Goal: Task Accomplishment & Management: Use online tool/utility

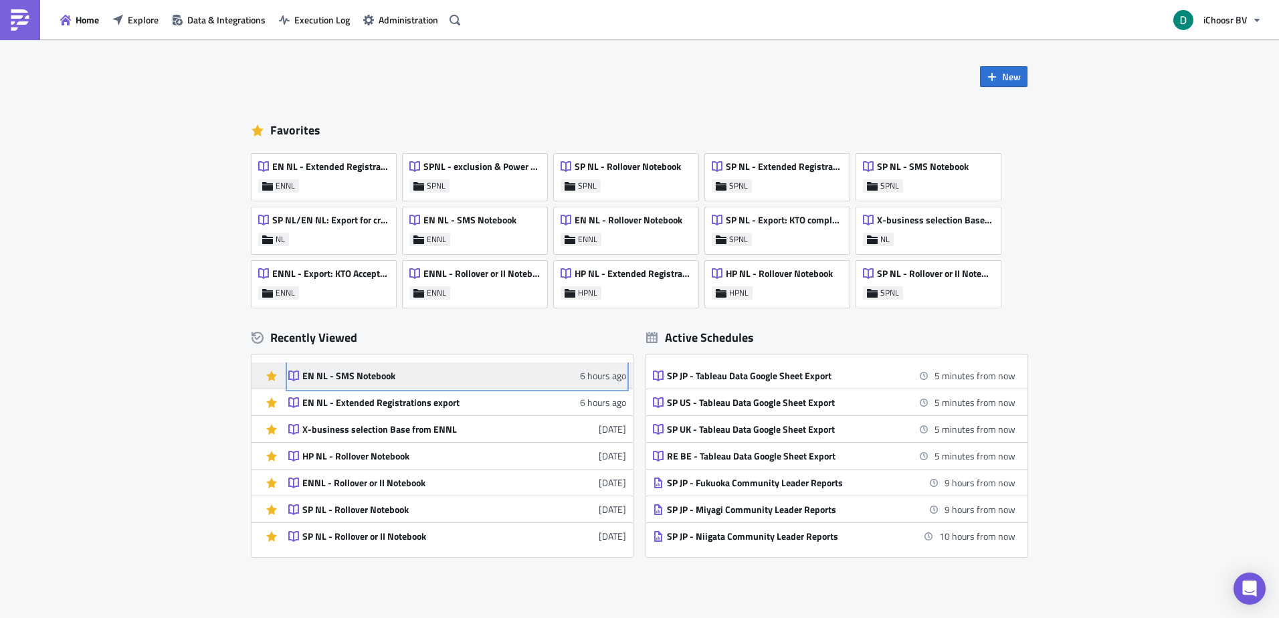
click at [456, 375] on div "EN NL - SMS Notebook" at bounding box center [419, 376] width 234 height 12
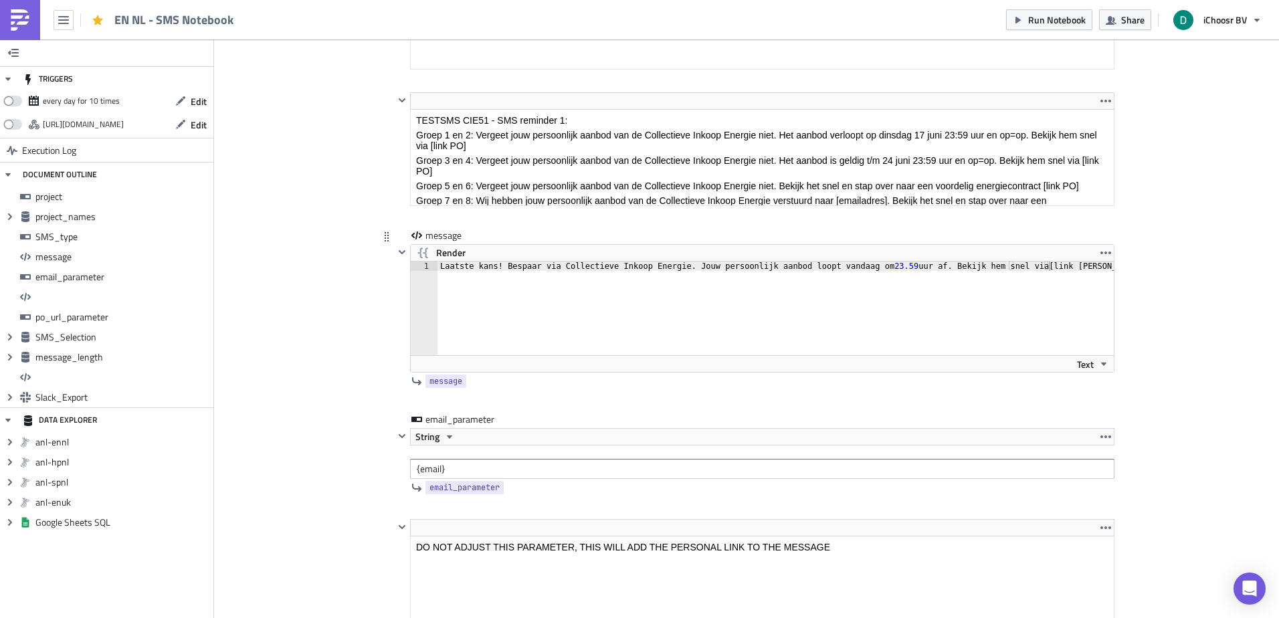
click at [1053, 268] on div "Laatste kans! Bespaar via Collectieve Inkoop Energie. Jouw persoonlijk aanbod l…" at bounding box center [783, 318] width 692 height 112
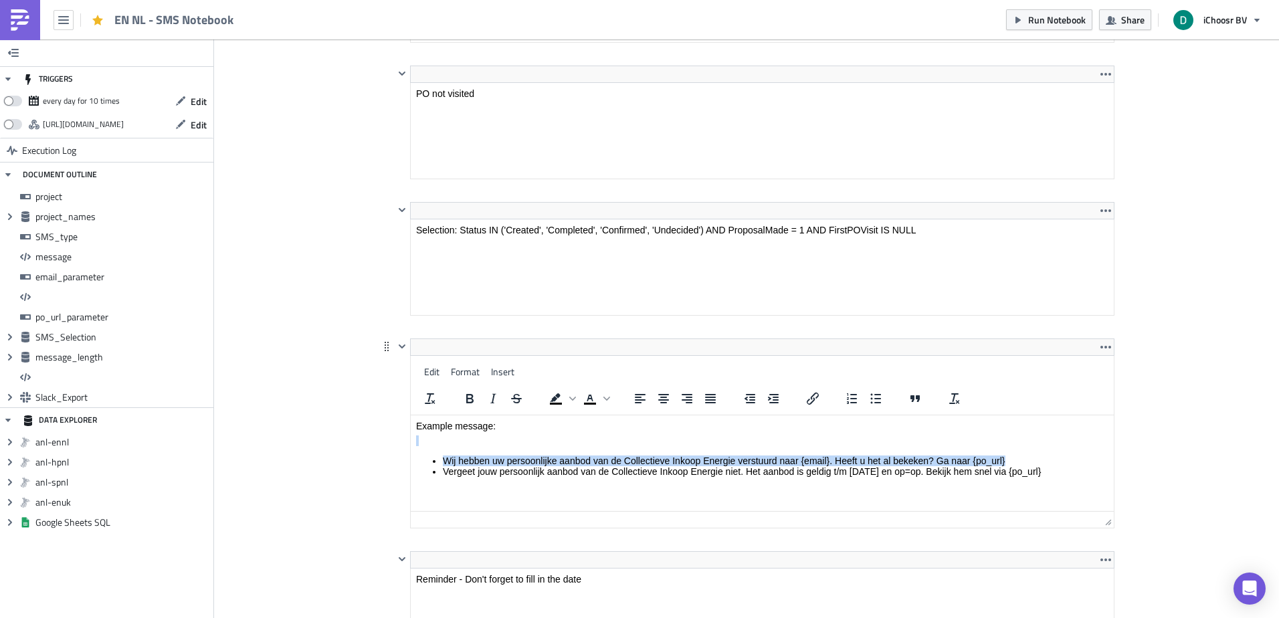
drag, startPoint x: 1019, startPoint y: 459, endPoint x: 987, endPoint y: 411, distance: 57.5
click at [987, 415] on html "Example message: Wij hebben uw persoonlijke aanbod van de Collectieve Inkoop En…" at bounding box center [762, 450] width 703 height 71
click at [1006, 452] on body "Example message: Wij hebben uw persoonlijke aanbod van de Collectieve Inkoop En…" at bounding box center [762, 449] width 692 height 56
click at [1011, 457] on li "Wij hebben uw persoonlijke aanbod van de Collectieve Inkoop Energie verstuurd n…" at bounding box center [776, 461] width 666 height 11
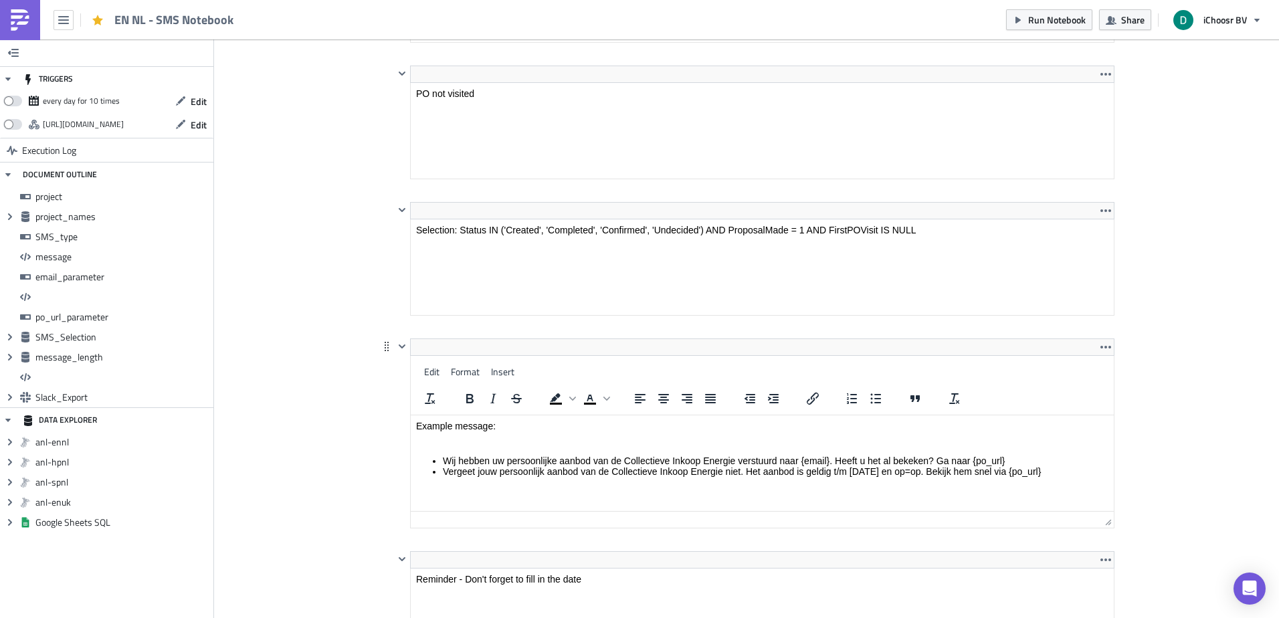
click at [1011, 457] on li "Wij hebben uw persoonlijke aanbod van de Collectieve Inkoop Energie verstuurd n…" at bounding box center [776, 461] width 666 height 11
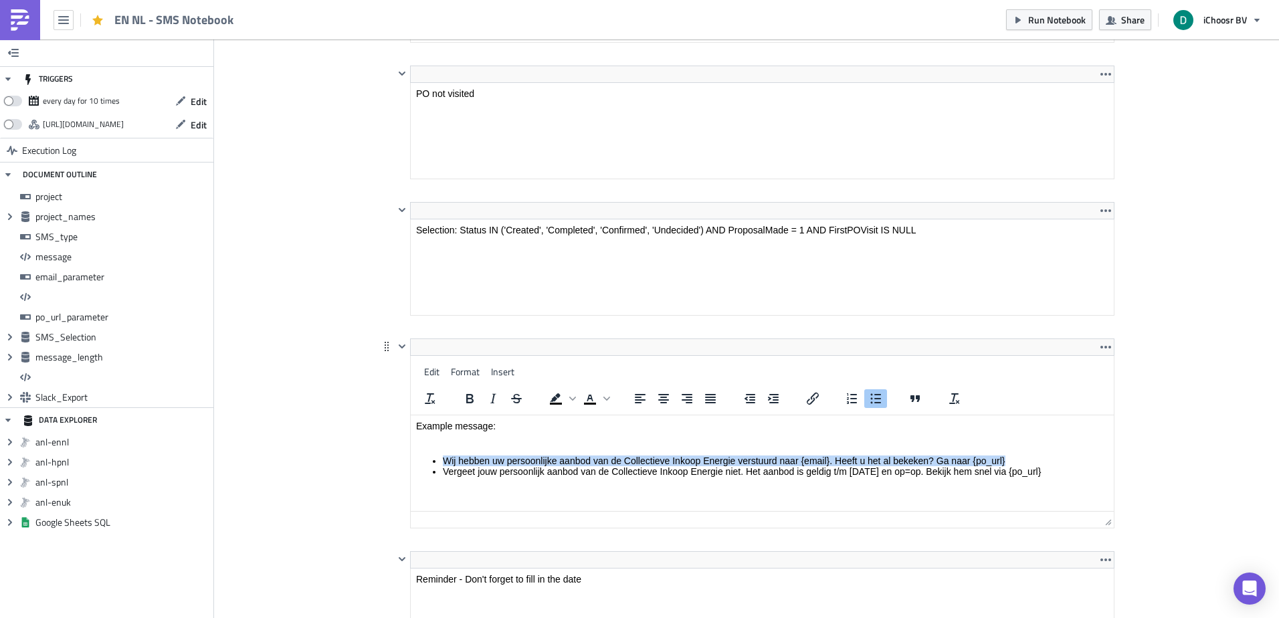
drag, startPoint x: 1011, startPoint y: 457, endPoint x: 985, endPoint y: 463, distance: 27.4
click at [985, 463] on li "Wij hebben uw persoonlijke aanbod van de Collectieve Inkoop Energie verstuurd n…" at bounding box center [776, 461] width 666 height 11
click at [1004, 462] on li "Wij hebben uw persoonlijke aanbod van de Collectieve Inkoop Energie verstuurd n…" at bounding box center [776, 461] width 666 height 11
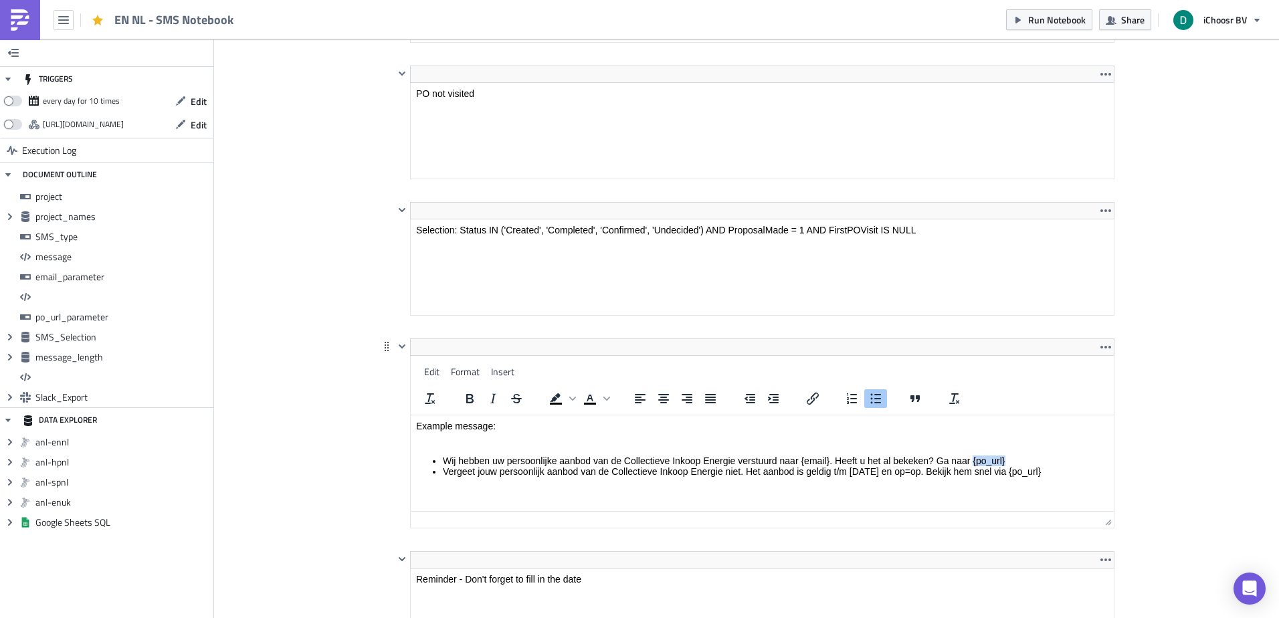
drag, startPoint x: 1007, startPoint y: 462, endPoint x: 973, endPoint y: 464, distance: 34.2
click at [973, 464] on li "Wij hebben uw persoonlijke aanbod van de Collectieve Inkoop Energie verstuurd n…" at bounding box center [776, 461] width 666 height 11
copy li "{po_url}"
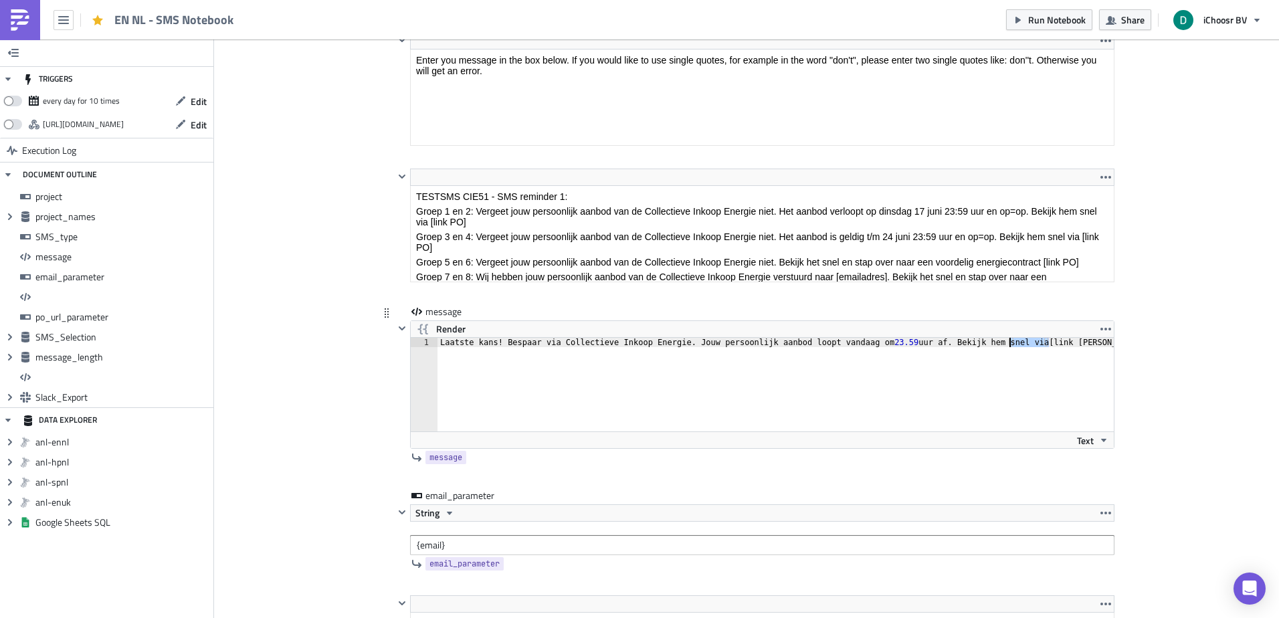
drag, startPoint x: 1058, startPoint y: 347, endPoint x: 1007, endPoint y: 344, distance: 51.6
click at [1007, 344] on div "Laatste kans! Bespaar via Collectieve Inkoop Energie. Jouw persoonlijk aanbod l…" at bounding box center [783, 394] width 692 height 112
type textarea "Laatste kans! Bespaar via Collectieve Inkoop Energie. Jouw persoonlijk aanbod l…"
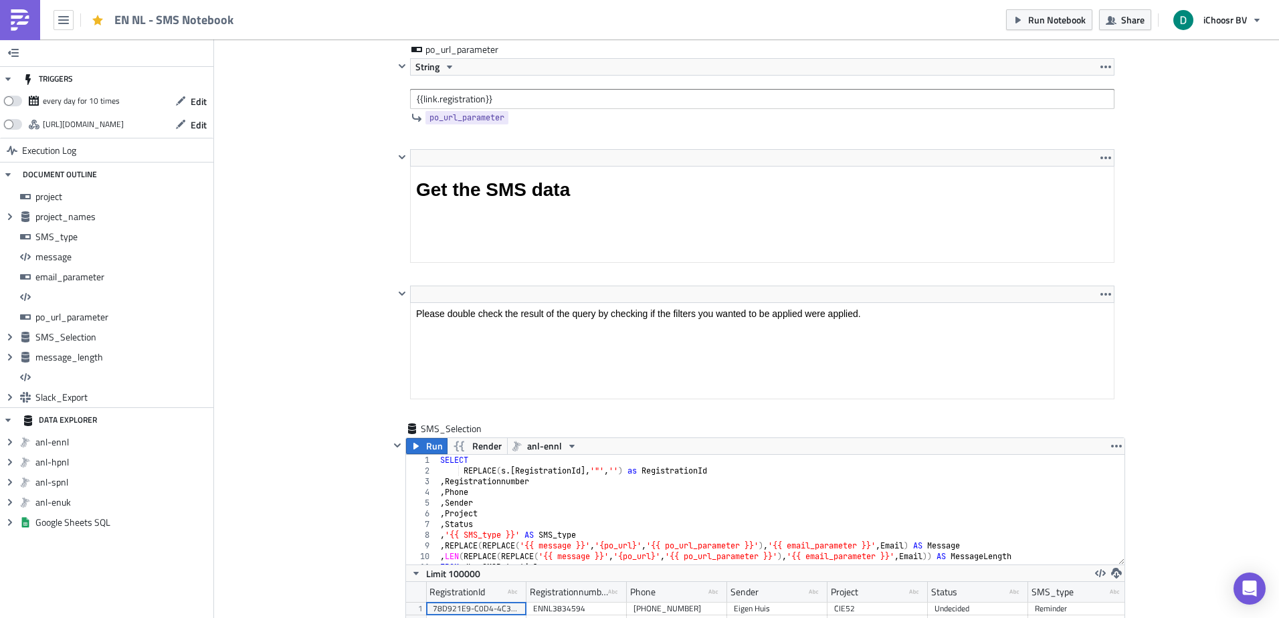
scroll to position [4539, 0]
